Goal: Task Accomplishment & Management: Manage account settings

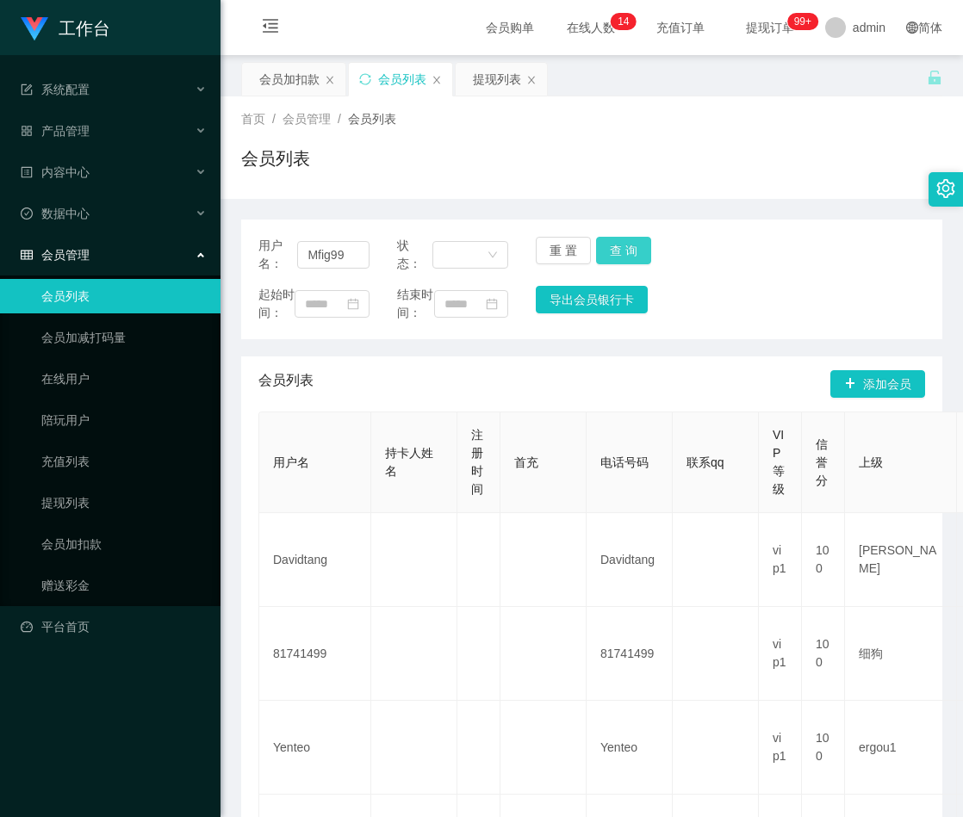
type input "Mfig99"
click at [628, 246] on button "查 询" at bounding box center [623, 251] width 55 height 28
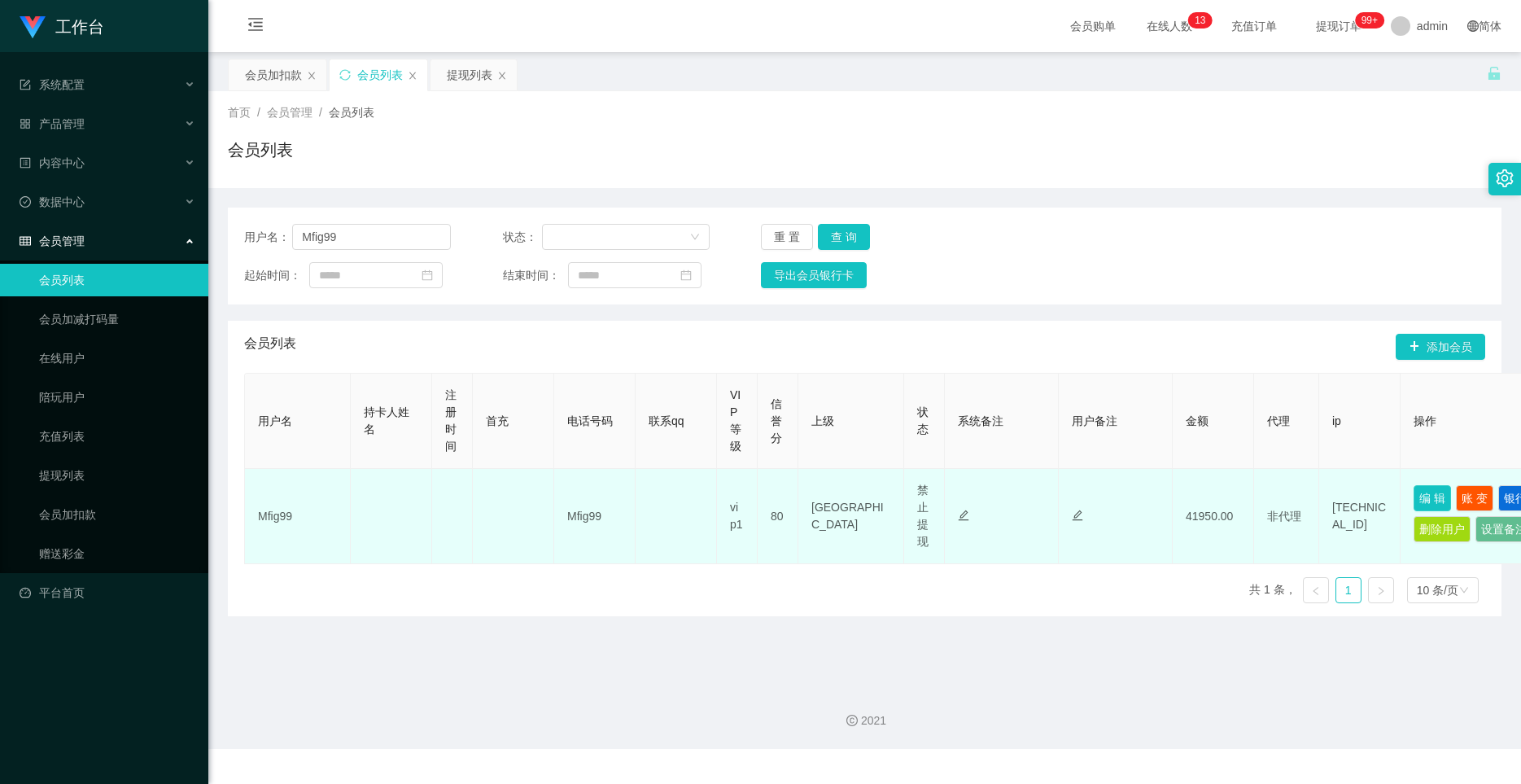
click at [909, 496] on button "编 辑" at bounding box center [1432, 498] width 38 height 26
type input "Mfig99"
type input "80"
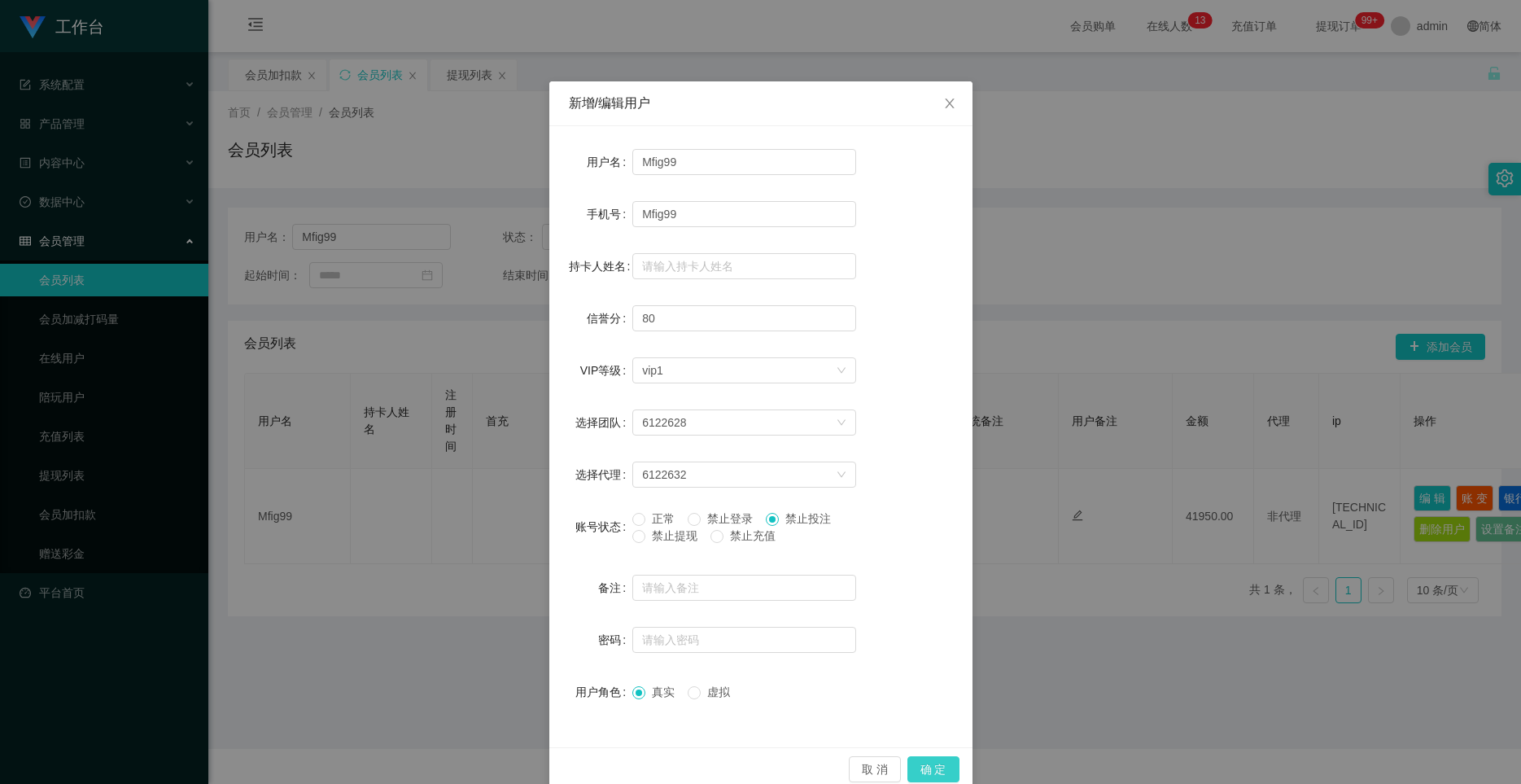
click at [909, 772] on button "确 定" at bounding box center [932, 769] width 52 height 26
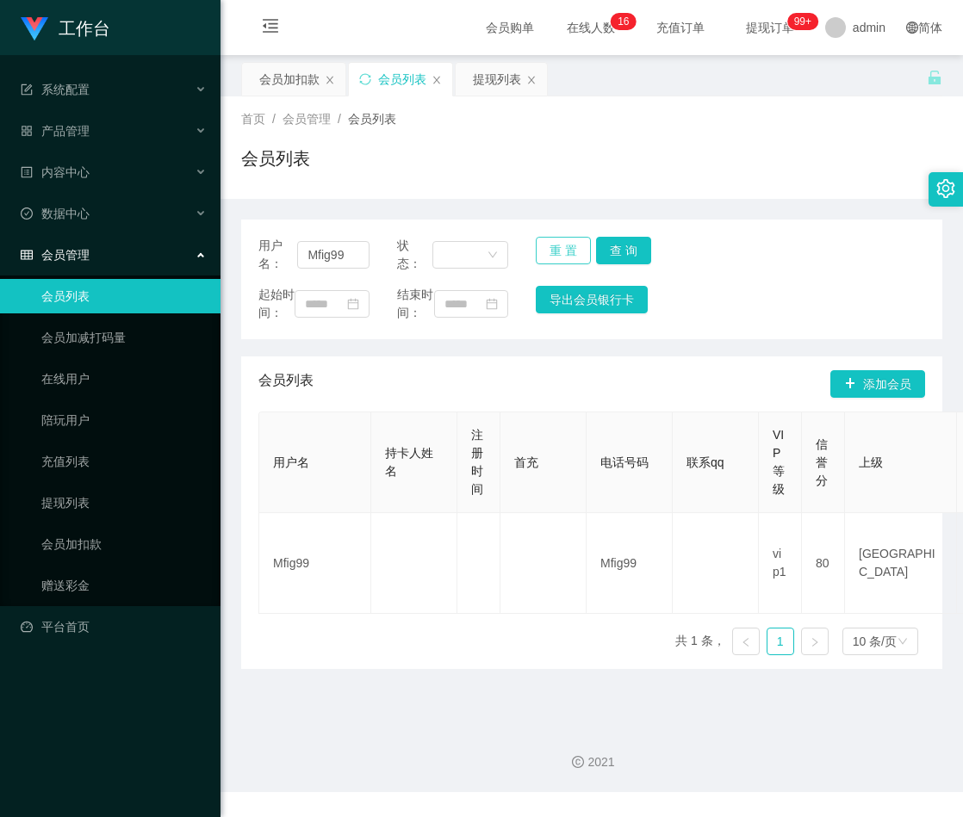
click at [573, 247] on button "重 置" at bounding box center [563, 251] width 55 height 28
